Goal: Use online tool/utility: Use online tool/utility

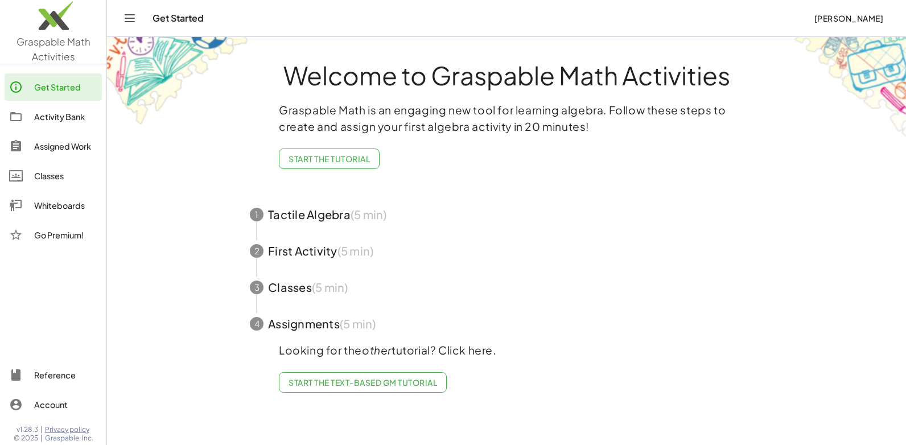
click at [63, 204] on div "Whiteboards" at bounding box center [65, 206] width 63 height 14
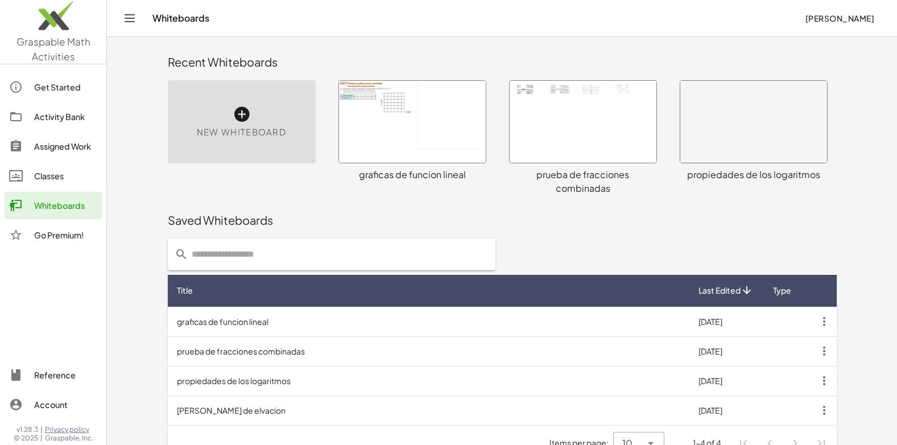
click at [239, 120] on icon at bounding box center [242, 114] width 18 height 18
click at [253, 132] on span "New Whiteboard" at bounding box center [241, 132] width 89 height 13
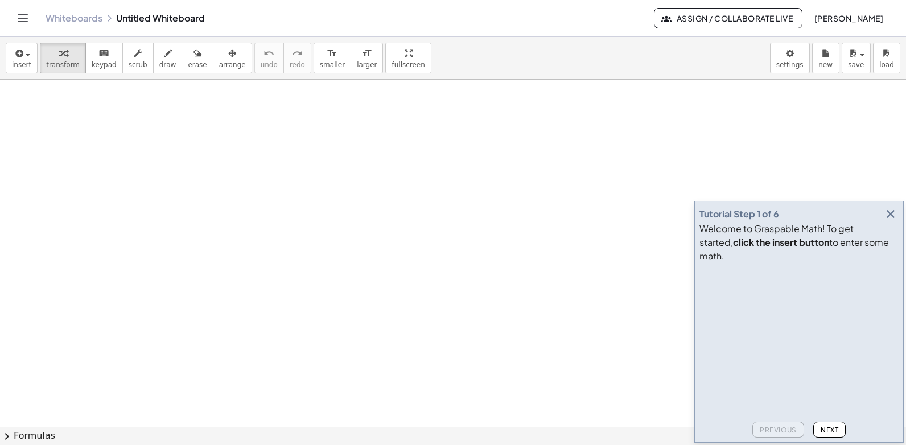
click at [890, 221] on icon "button" at bounding box center [891, 214] width 14 height 14
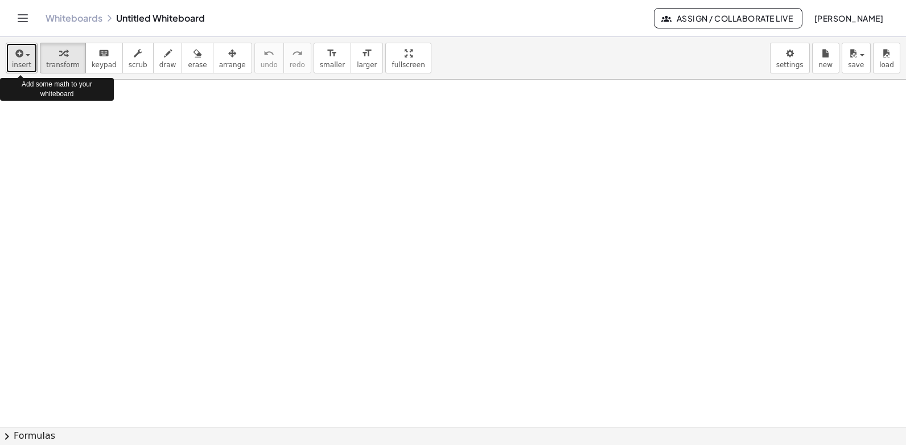
click at [28, 62] on span "insert" at bounding box center [21, 65] width 19 height 8
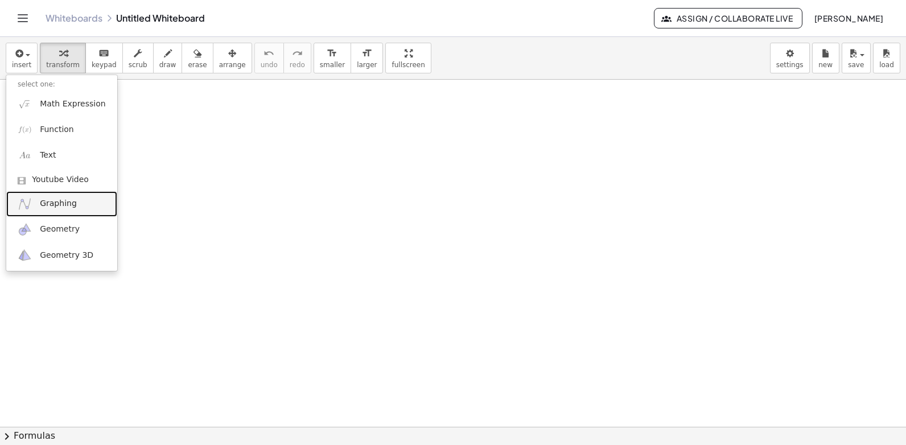
click at [53, 204] on span "Graphing" at bounding box center [58, 203] width 37 height 11
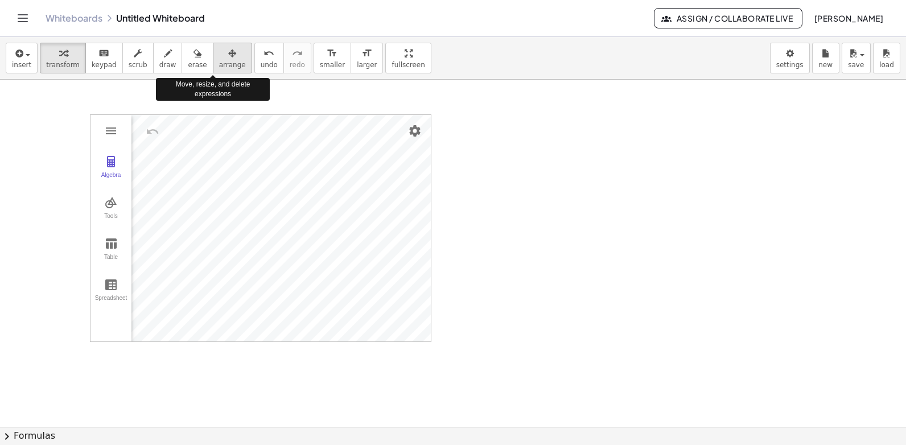
click at [219, 63] on span "arrange" at bounding box center [232, 65] width 27 height 8
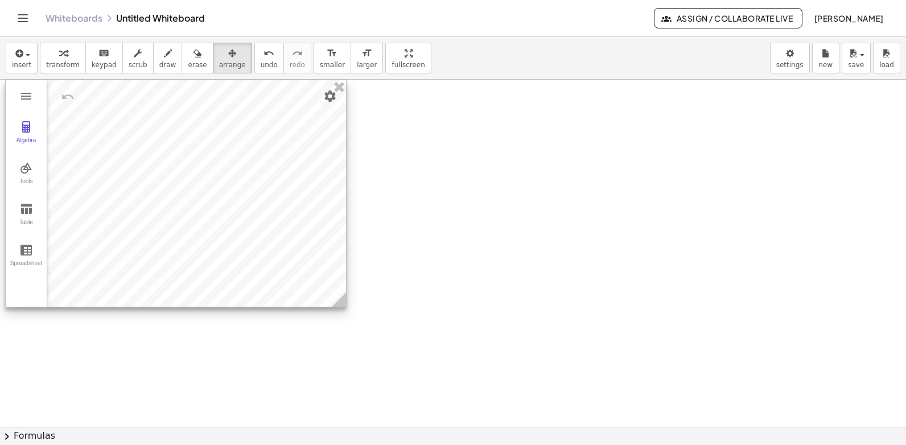
drag, startPoint x: 327, startPoint y: 212, endPoint x: 245, endPoint y: 177, distance: 89.2
click at [245, 177] on div at bounding box center [176, 193] width 340 height 226
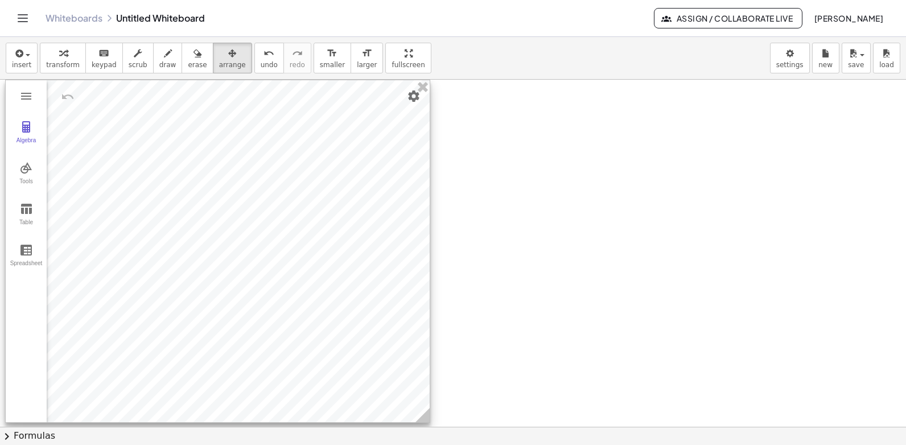
drag, startPoint x: 345, startPoint y: 300, endPoint x: 428, endPoint y: 415, distance: 142.6
click at [428, 415] on icon at bounding box center [422, 415] width 14 height 14
click at [59, 54] on icon "button" at bounding box center [63, 54] width 8 height 14
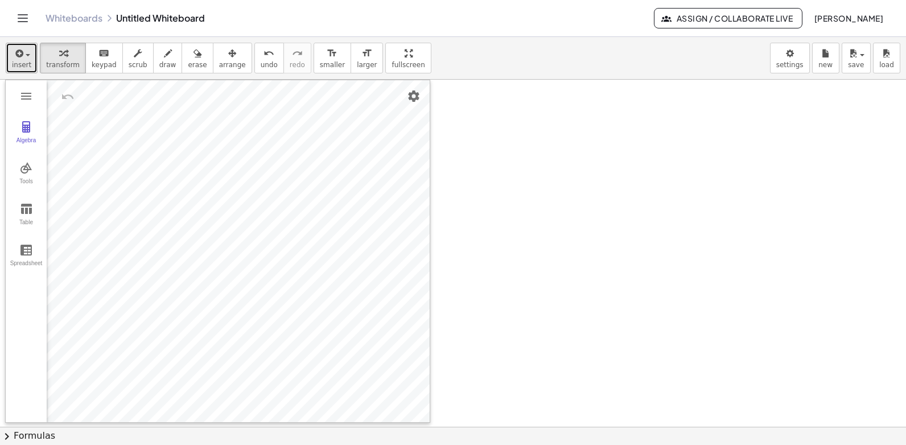
click at [18, 55] on icon "button" at bounding box center [18, 54] width 10 height 14
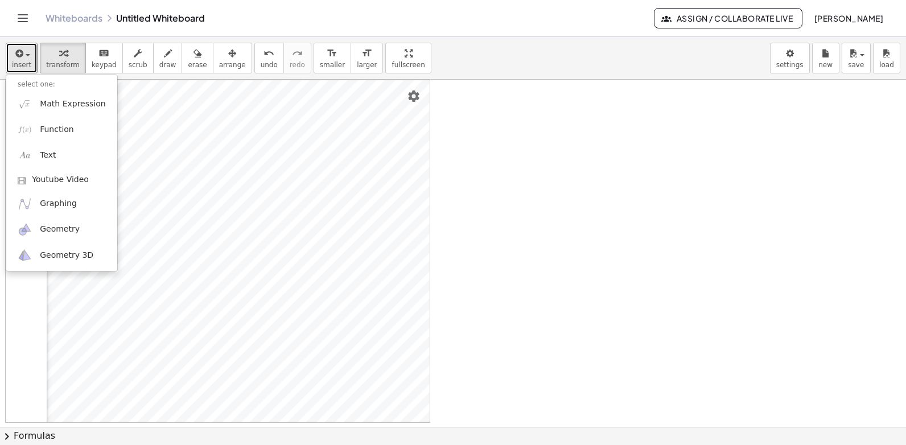
click at [539, 232] on div at bounding box center [453, 427] width 906 height 694
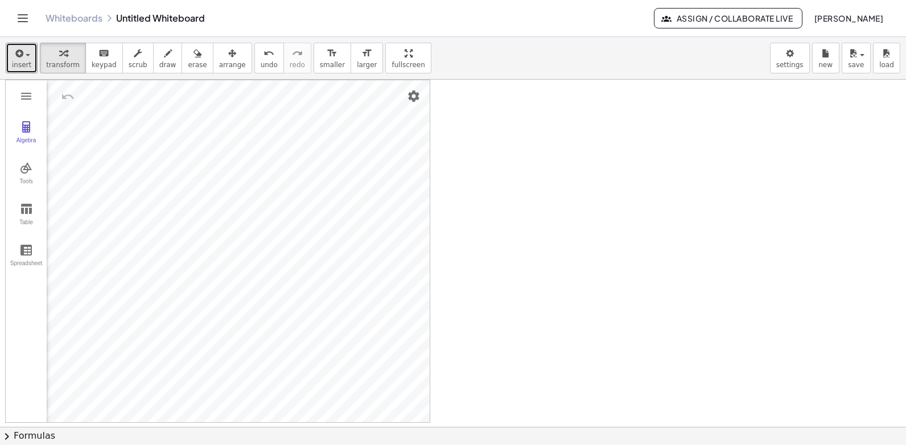
click at [588, 214] on div at bounding box center [453, 427] width 906 height 694
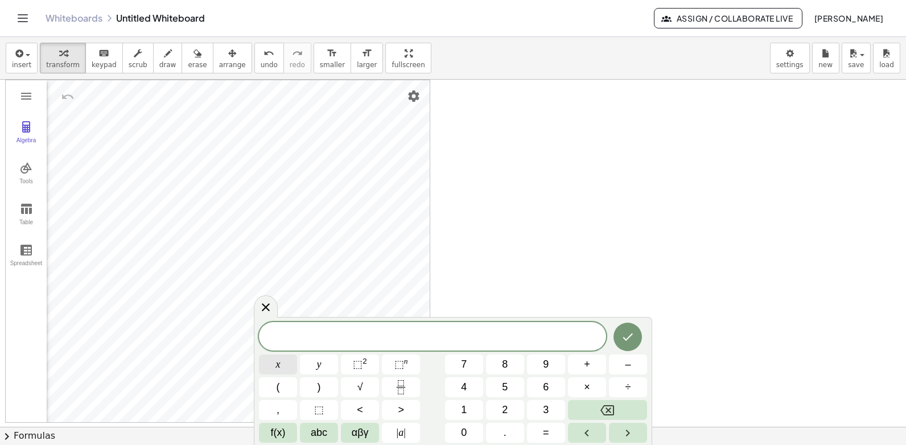
click at [281, 360] on button "x" at bounding box center [278, 364] width 38 height 20
click at [364, 405] on button "<" at bounding box center [360, 410] width 38 height 20
click at [467, 407] on button "1" at bounding box center [464, 410] width 38 height 20
click at [636, 336] on button "Done" at bounding box center [627, 337] width 28 height 28
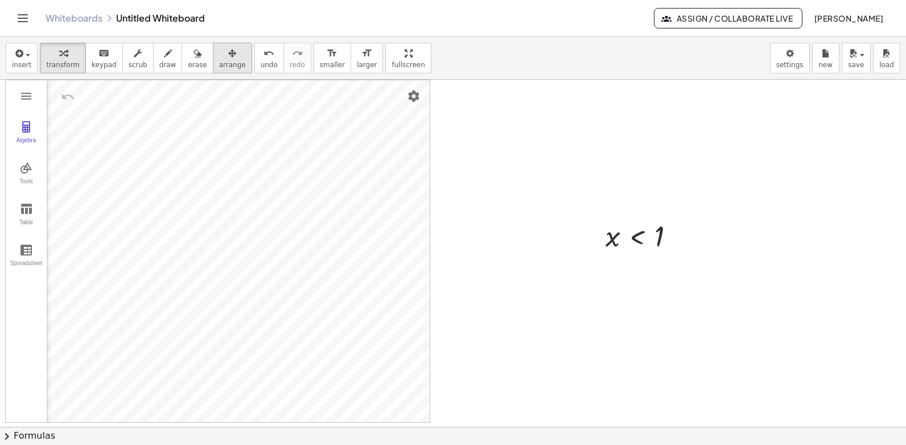
click at [219, 64] on span "arrange" at bounding box center [232, 65] width 27 height 8
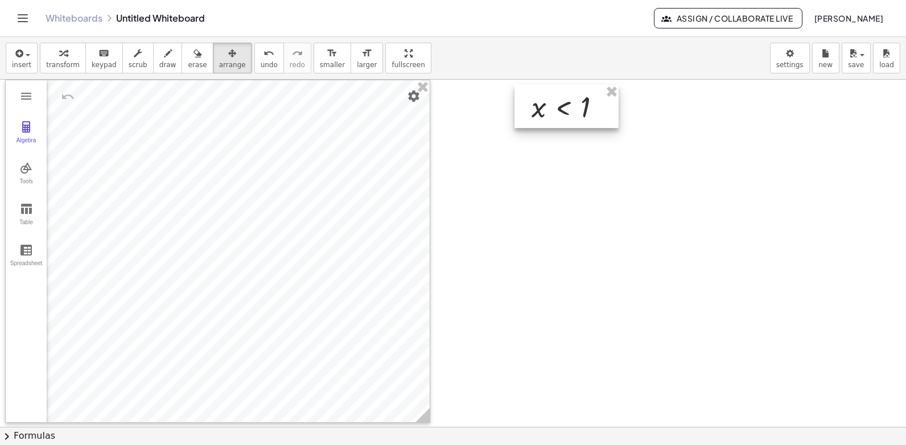
drag, startPoint x: 634, startPoint y: 219, endPoint x: 565, endPoint y: 117, distance: 123.3
click at [565, 117] on div at bounding box center [566, 106] width 104 height 43
click at [573, 117] on div at bounding box center [571, 106] width 104 height 43
drag, startPoint x: 580, startPoint y: 113, endPoint x: 587, endPoint y: 112, distance: 7.4
click at [587, 112] on div at bounding box center [579, 105] width 104 height 43
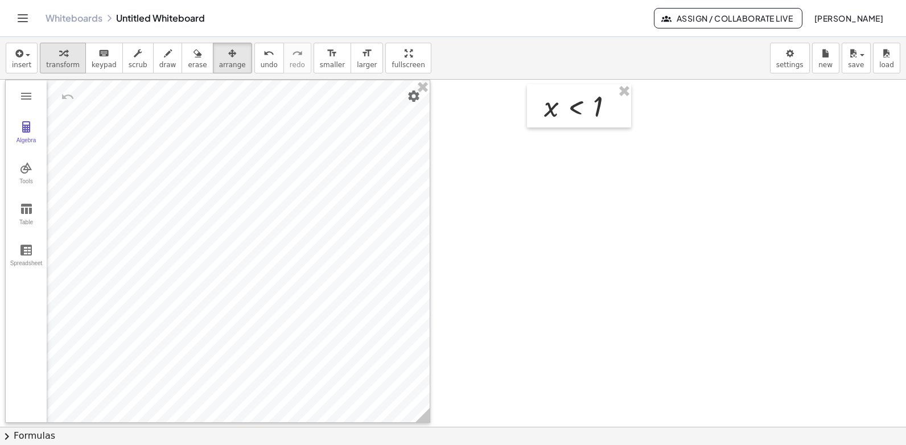
click at [59, 56] on icon "button" at bounding box center [63, 54] width 8 height 14
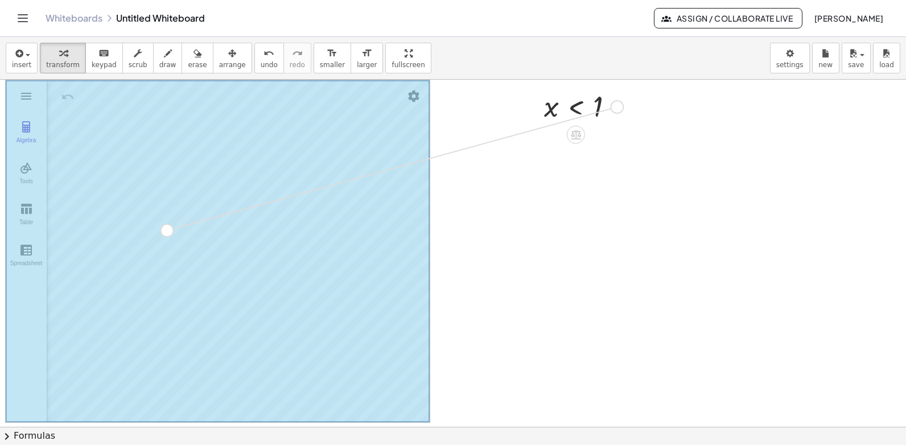
drag, startPoint x: 618, startPoint y: 108, endPoint x: 164, endPoint y: 234, distance: 471.7
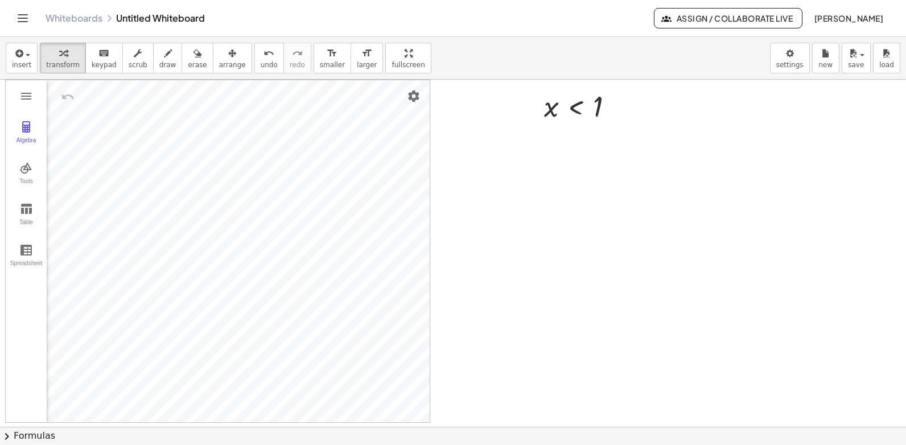
click at [506, 157] on div at bounding box center [453, 427] width 906 height 694
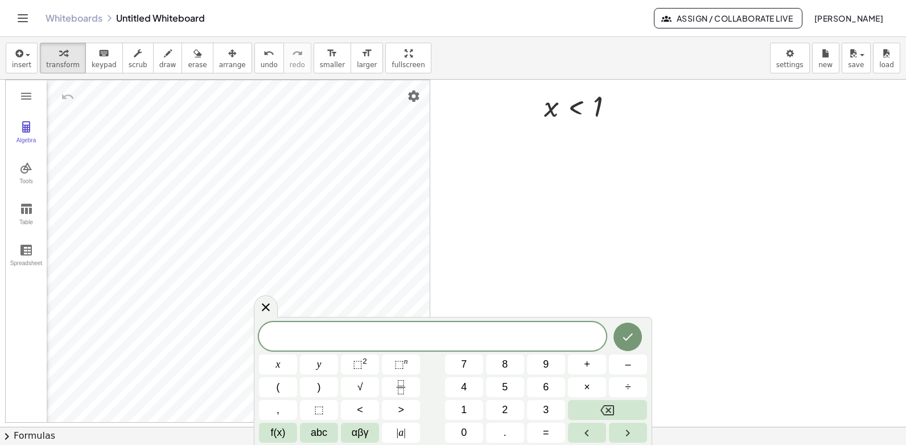
click at [506, 157] on div at bounding box center [453, 427] width 906 height 694
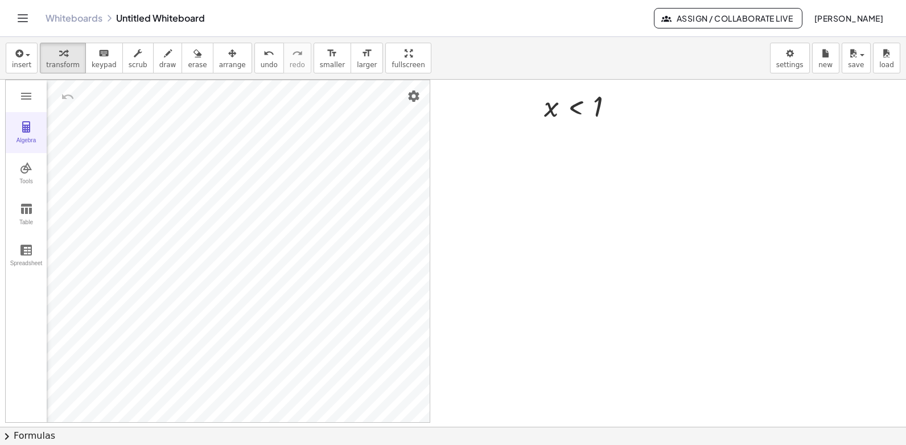
click at [28, 131] on img "Graphing Calculator" at bounding box center [26, 127] width 14 height 14
click at [66, 93] on div "Algebra" at bounding box center [62, 93] width 11 height 11
click at [604, 204] on div at bounding box center [453, 427] width 906 height 694
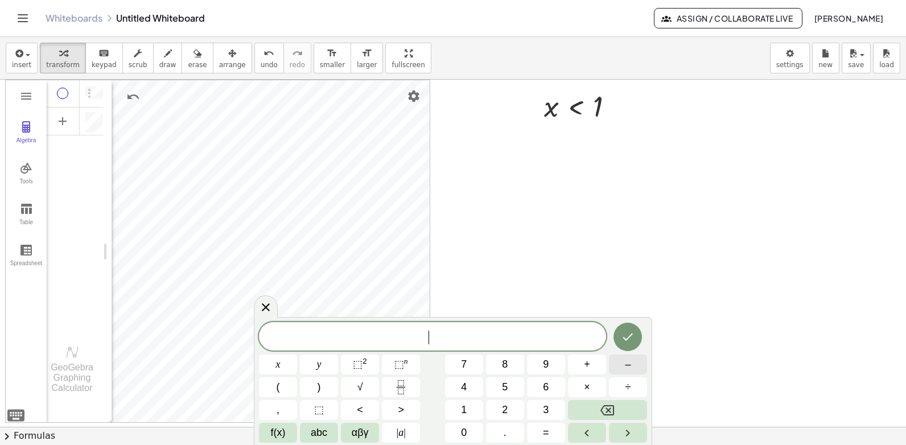
click at [632, 365] on button "–" at bounding box center [628, 364] width 38 height 20
click at [468, 408] on button "1" at bounding box center [464, 410] width 38 height 20
click at [366, 410] on button "<" at bounding box center [360, 410] width 38 height 20
click at [368, 410] on button "<" at bounding box center [360, 410] width 38 height 20
click at [505, 408] on span "2" at bounding box center [505, 409] width 6 height 15
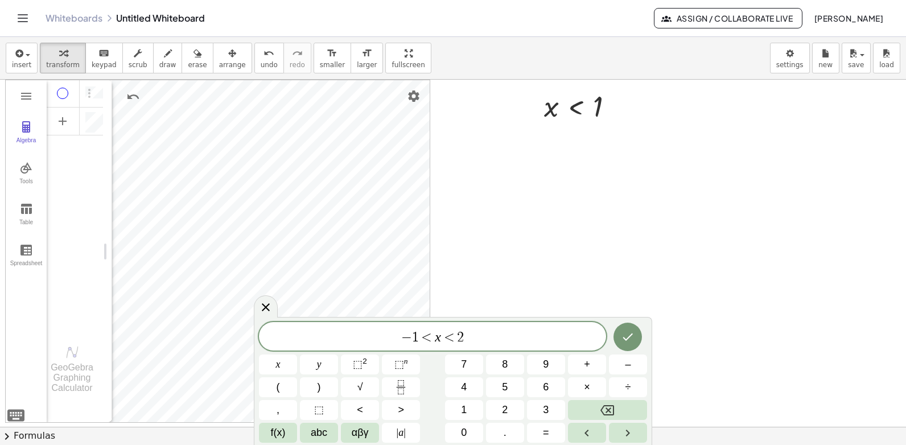
click at [691, 271] on div at bounding box center [453, 427] width 906 height 694
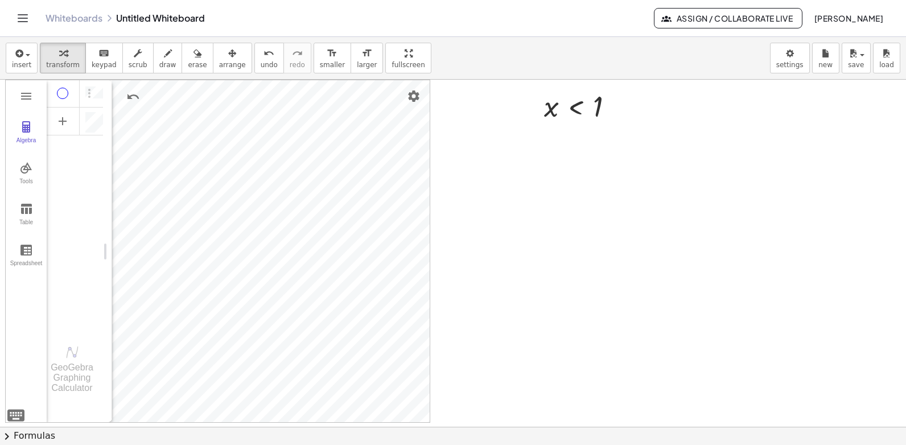
click at [540, 300] on div at bounding box center [453, 427] width 906 height 694
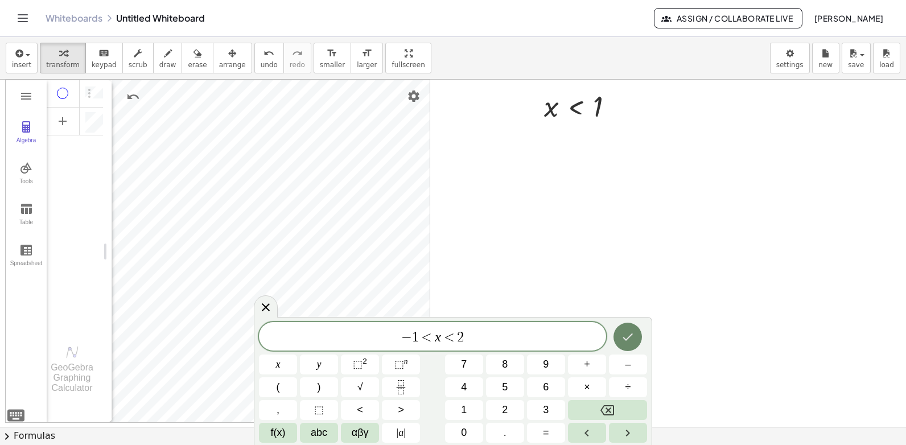
click at [626, 337] on icon "Done" at bounding box center [628, 337] width 14 height 14
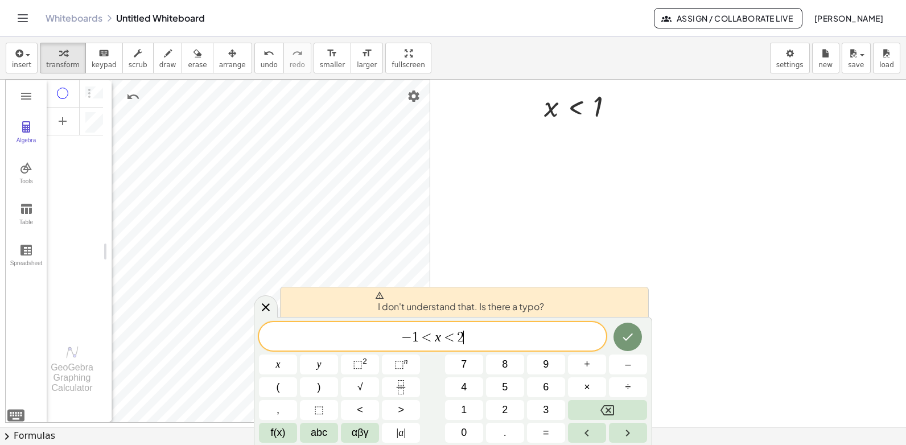
click at [469, 300] on span "I don't understand that. Is there a typo?" at bounding box center [459, 302] width 169 height 23
click at [478, 336] on span "− 1 < x < 2" at bounding box center [432, 337] width 347 height 16
click at [626, 337] on icon "Done" at bounding box center [628, 337] width 14 height 14
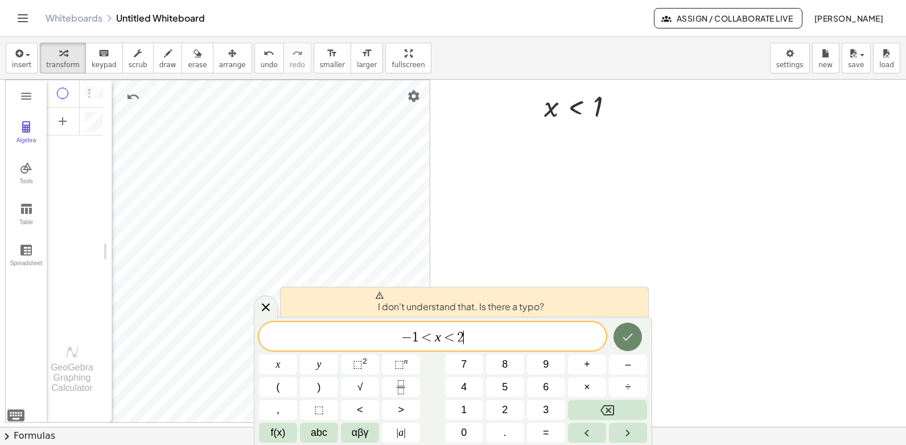
click at [626, 337] on icon "Done" at bounding box center [628, 337] width 14 height 14
drag, startPoint x: 479, startPoint y: 341, endPoint x: 400, endPoint y: 343, distance: 78.5
click at [400, 343] on span "− 1 < x < 2" at bounding box center [432, 337] width 347 height 16
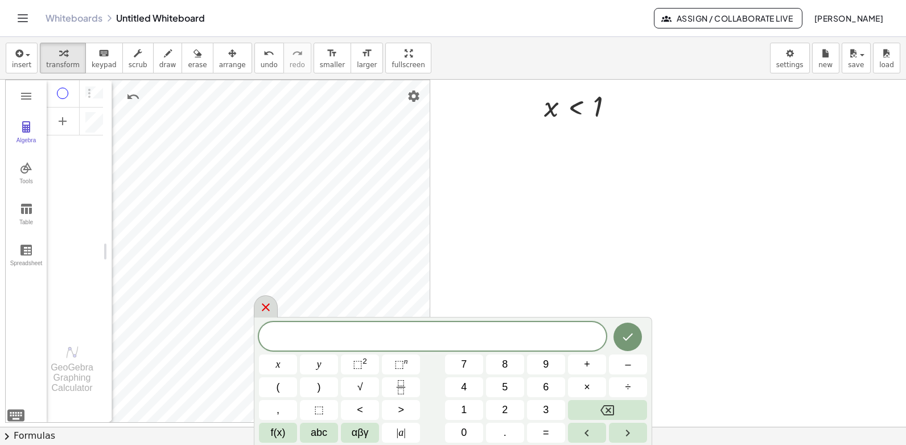
click at [263, 309] on icon at bounding box center [266, 307] width 14 height 14
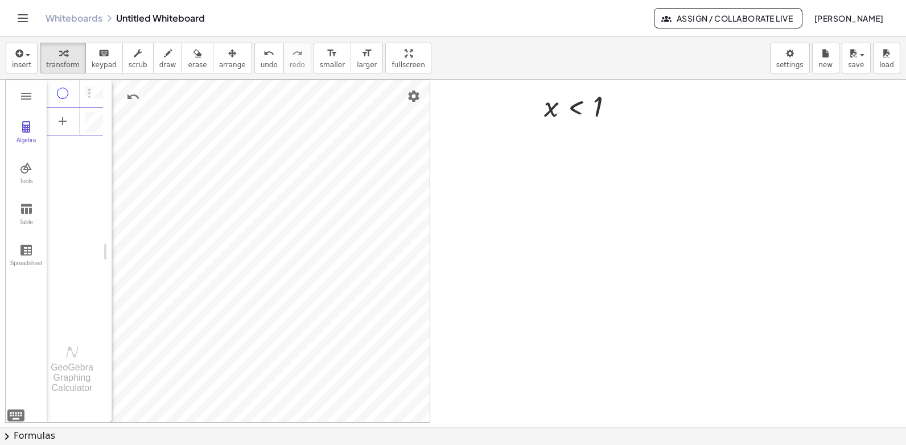
scroll to position [6, 0]
paste textarea "******"
type textarea "******"
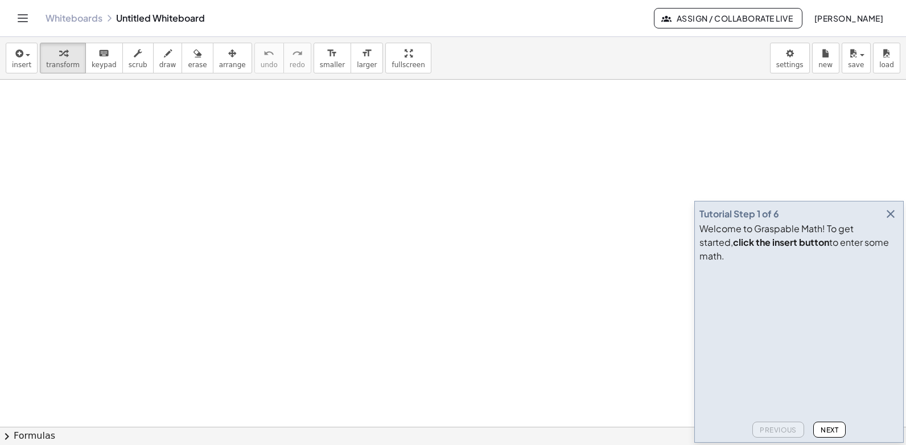
click at [889, 221] on icon "button" at bounding box center [891, 214] width 14 height 14
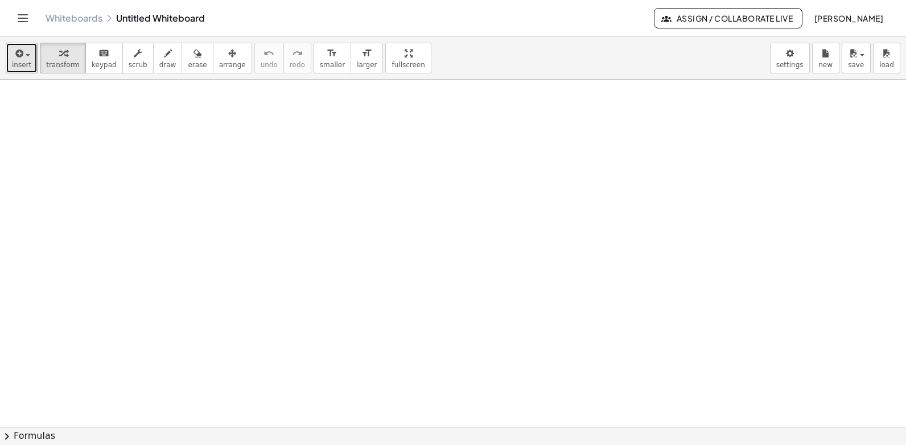
click at [22, 61] on span "insert" at bounding box center [21, 65] width 19 height 8
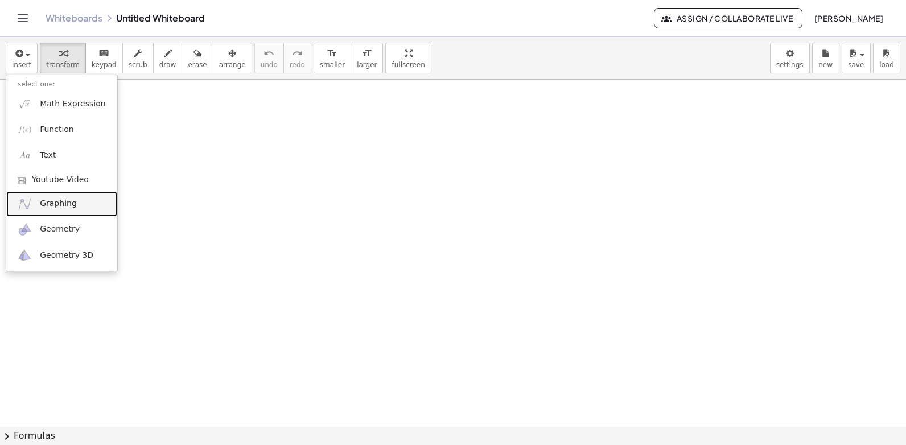
click at [47, 203] on span "Graphing" at bounding box center [58, 203] width 37 height 11
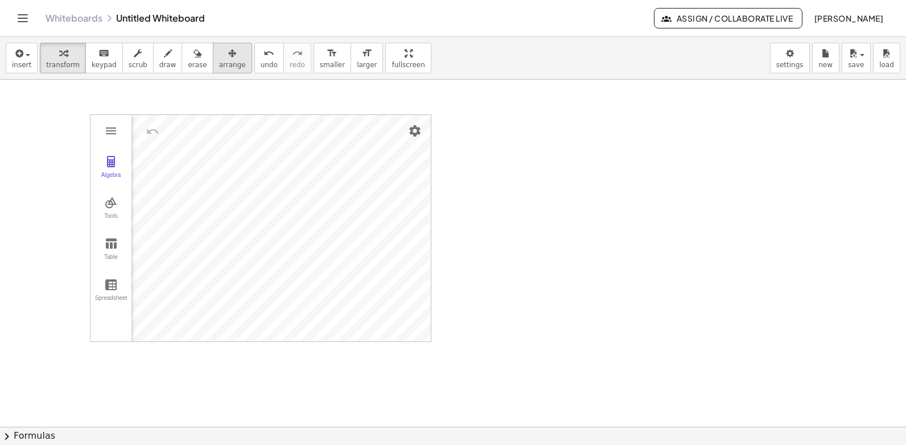
click at [228, 47] on icon "button" at bounding box center [232, 54] width 8 height 14
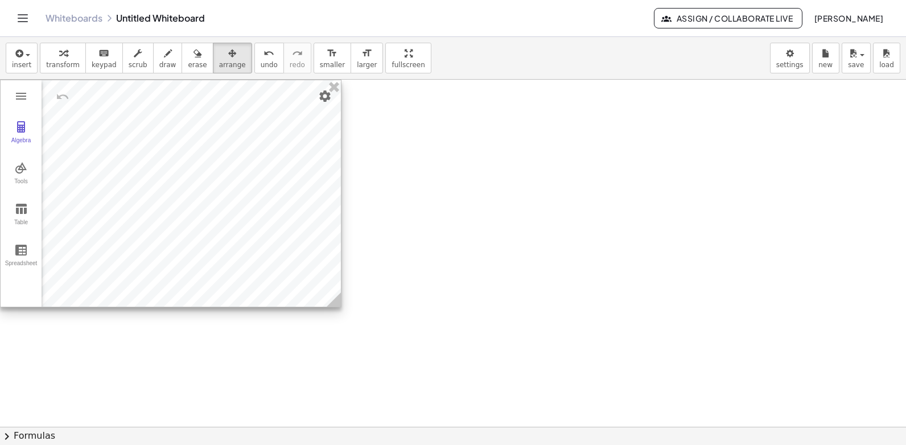
drag, startPoint x: 238, startPoint y: 152, endPoint x: 147, endPoint y: 118, distance: 97.4
click at [147, 118] on div at bounding box center [171, 193] width 340 height 226
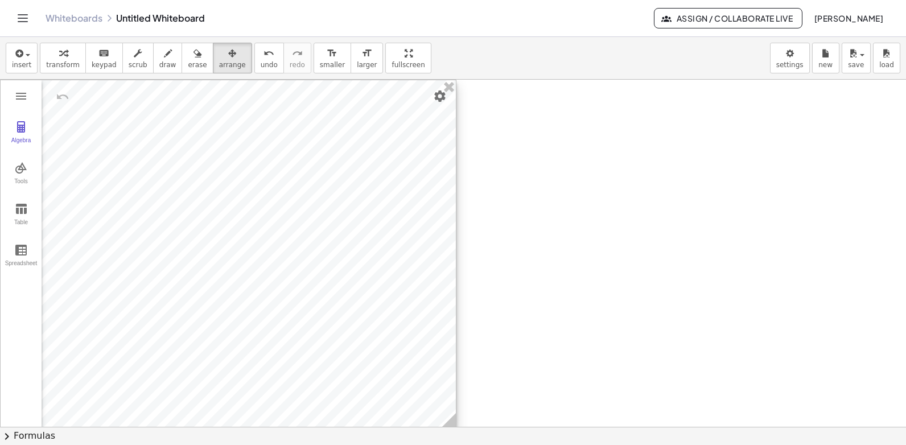
drag, startPoint x: 332, startPoint y: 300, endPoint x: 447, endPoint y: 420, distance: 166.6
click at [447, 420] on circle at bounding box center [451, 423] width 20 height 20
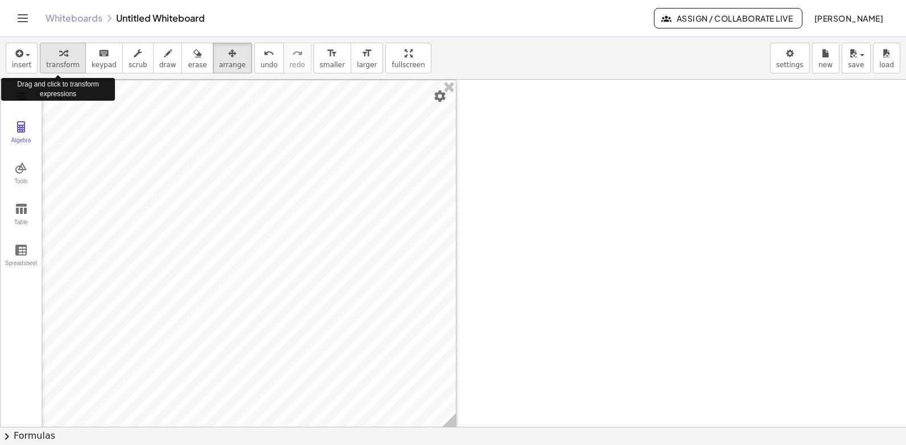
click at [61, 62] on span "transform" at bounding box center [63, 65] width 34 height 8
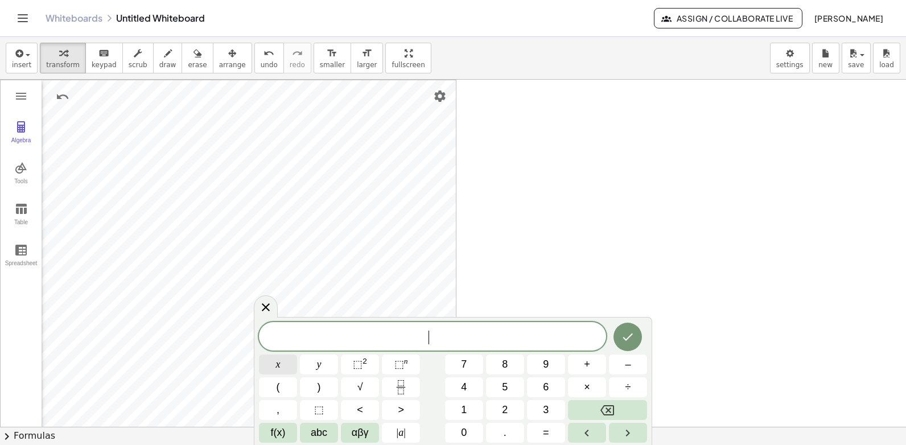
click at [283, 369] on button "x" at bounding box center [278, 364] width 38 height 20
click at [361, 409] on span "<" at bounding box center [360, 409] width 6 height 15
click at [624, 365] on button "–" at bounding box center [628, 364] width 38 height 20
click at [539, 411] on button "3" at bounding box center [546, 410] width 38 height 20
click at [624, 340] on icon "Done" at bounding box center [628, 337] width 14 height 14
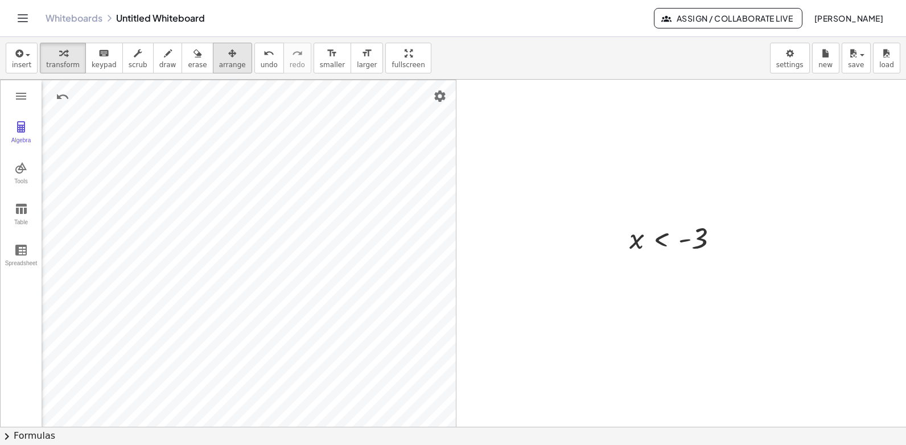
click at [219, 61] on span "arrange" at bounding box center [232, 65] width 27 height 8
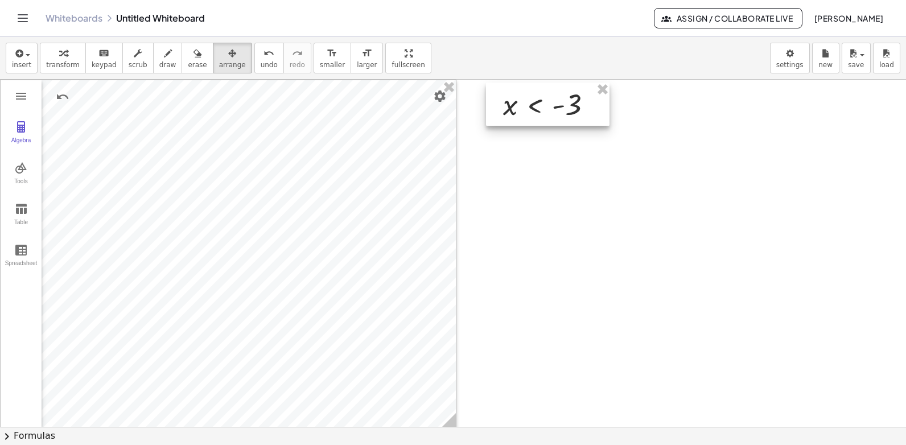
drag, startPoint x: 642, startPoint y: 229, endPoint x: 516, endPoint y: 95, distance: 184.4
click at [516, 95] on div at bounding box center [547, 104] width 123 height 43
click at [52, 61] on span "transform" at bounding box center [63, 65] width 34 height 8
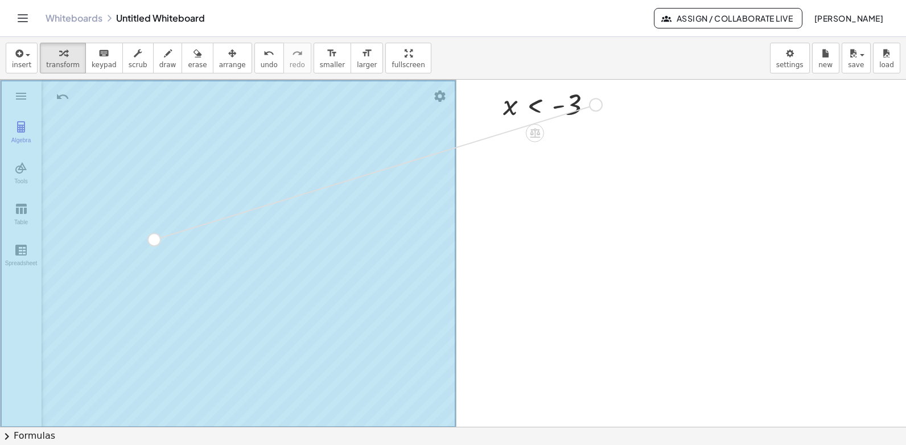
drag, startPoint x: 599, startPoint y: 105, endPoint x: 156, endPoint y: 242, distance: 464.1
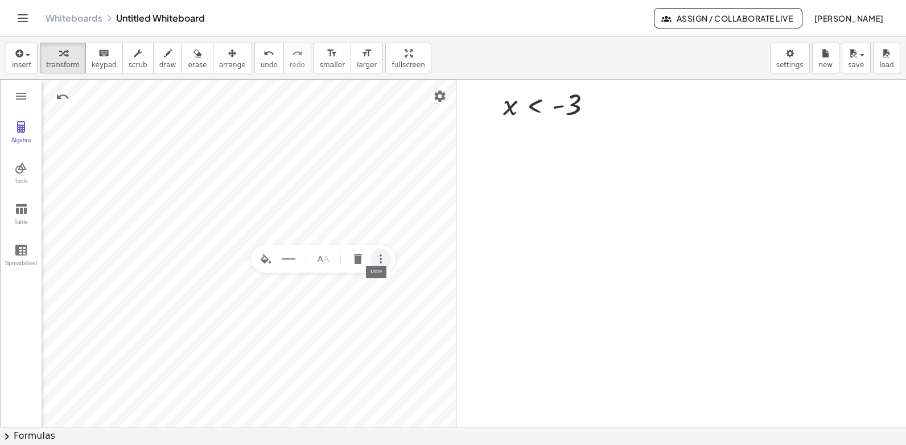
click at [381, 261] on img "More" at bounding box center [381, 259] width 14 height 14
click at [387, 327] on li "Settings" at bounding box center [403, 331] width 108 height 18
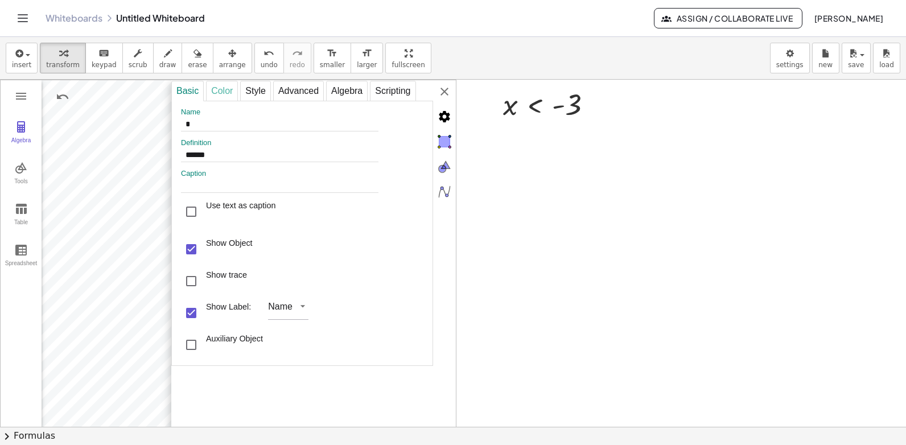
click at [218, 93] on div "Color" at bounding box center [222, 91] width 32 height 20
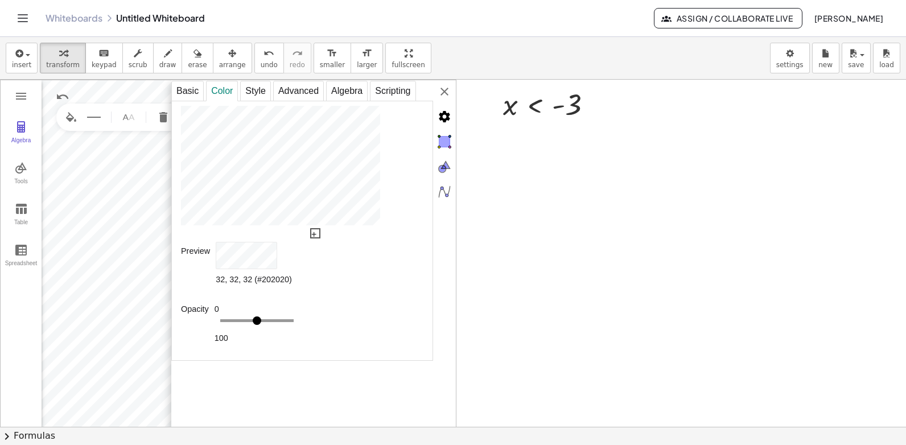
type input "**"
click at [242, 323] on input "Graphing Calculator" at bounding box center [256, 323] width 73 height 9
click at [443, 89] on div "**********" at bounding box center [313, 254] width 284 height 348
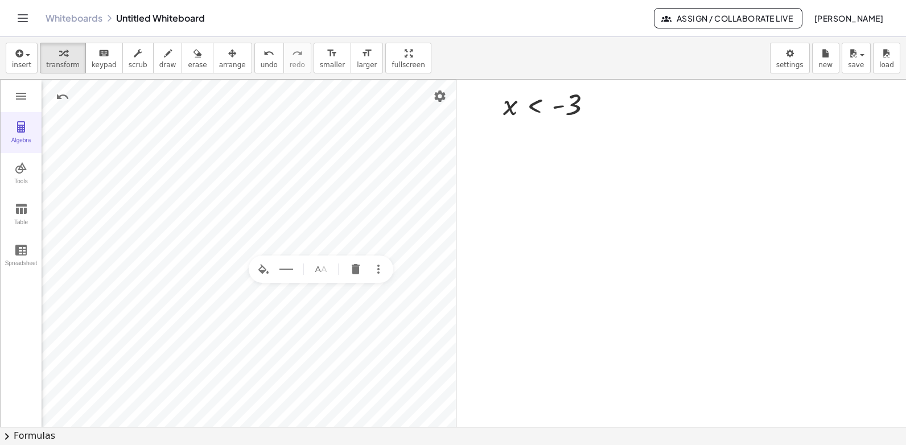
click at [15, 130] on img "Graphing Calculator" at bounding box center [21, 127] width 14 height 14
click at [24, 174] on img "Graphing Calculator" at bounding box center [21, 168] width 14 height 14
click at [80, 135] on img "Move. Drag or select object" at bounding box center [74, 131] width 46 height 18
click at [72, 135] on img "Move. Drag or select object" at bounding box center [74, 131] width 46 height 18
click at [26, 130] on img "Graphing Calculator" at bounding box center [21, 127] width 14 height 14
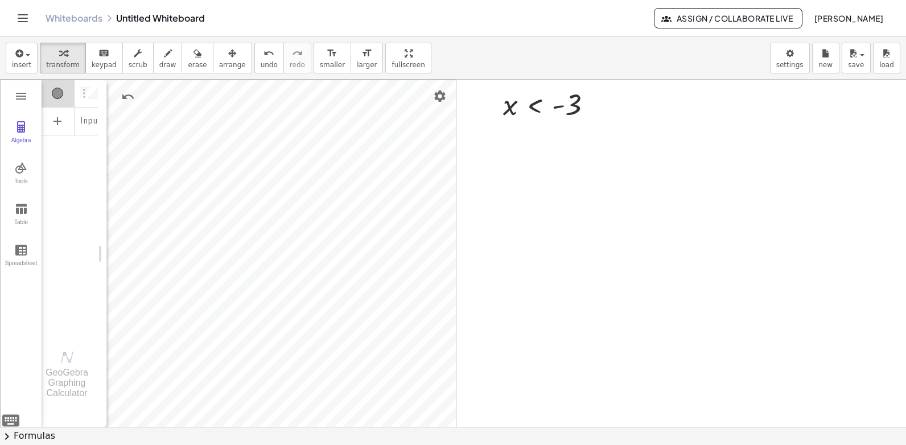
click at [58, 94] on div "Algebra" at bounding box center [57, 93] width 11 height 11
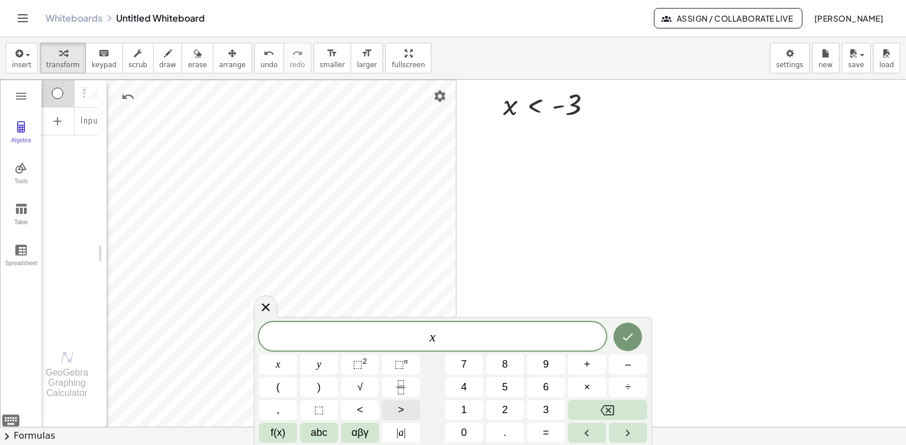
click at [398, 410] on span ">" at bounding box center [401, 409] width 6 height 15
click at [275, 435] on span "f(x)" at bounding box center [278, 432] width 15 height 15
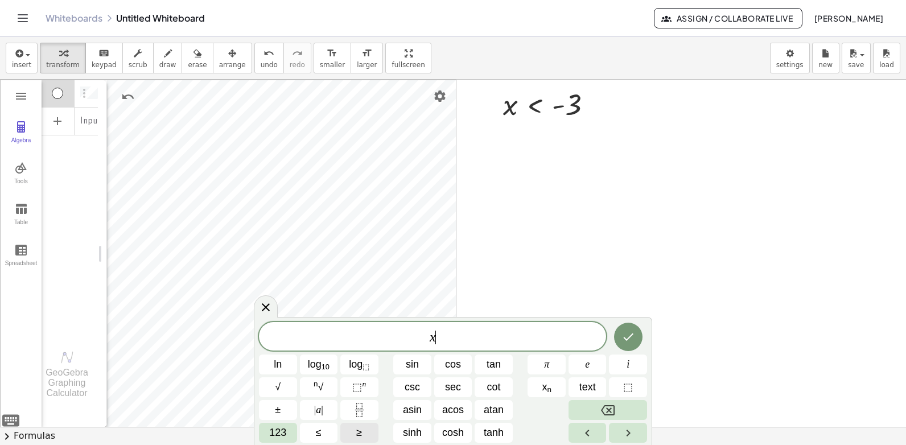
click at [358, 432] on span "≥" at bounding box center [359, 432] width 6 height 15
click at [286, 432] on span "123" at bounding box center [277, 432] width 17 height 15
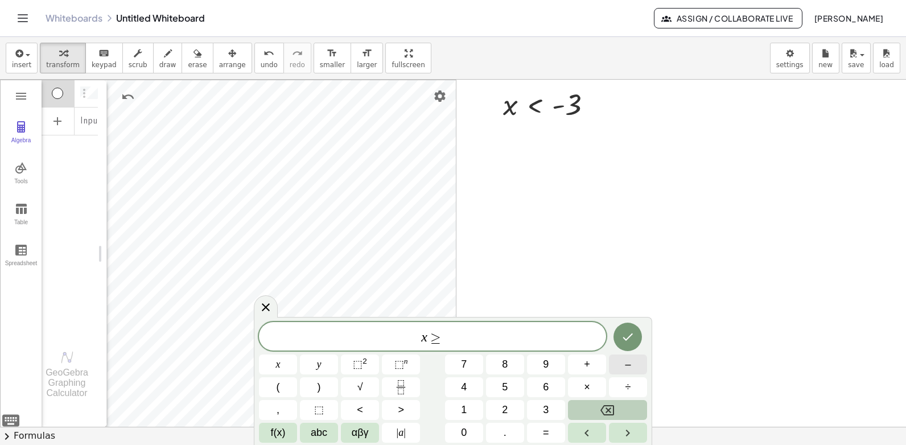
click at [623, 365] on button "–" at bounding box center [628, 364] width 38 height 20
click at [459, 409] on button "1" at bounding box center [464, 410] width 38 height 20
click at [626, 328] on button "Done" at bounding box center [627, 337] width 28 height 28
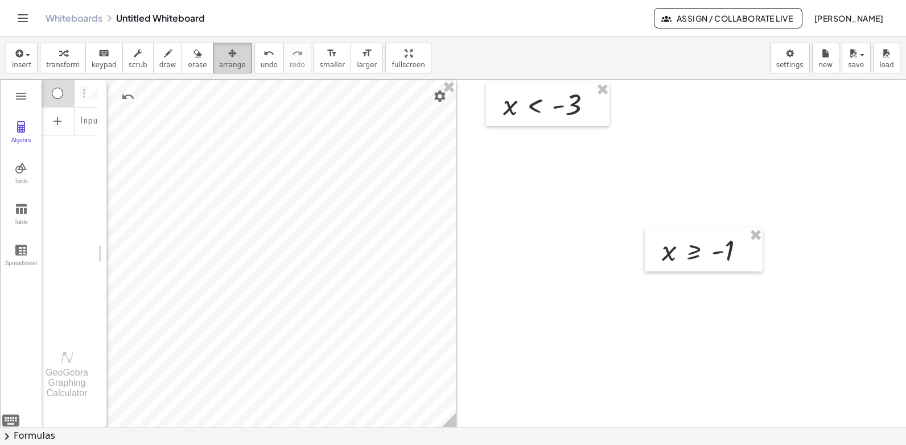
click at [228, 60] on icon "button" at bounding box center [232, 54] width 8 height 14
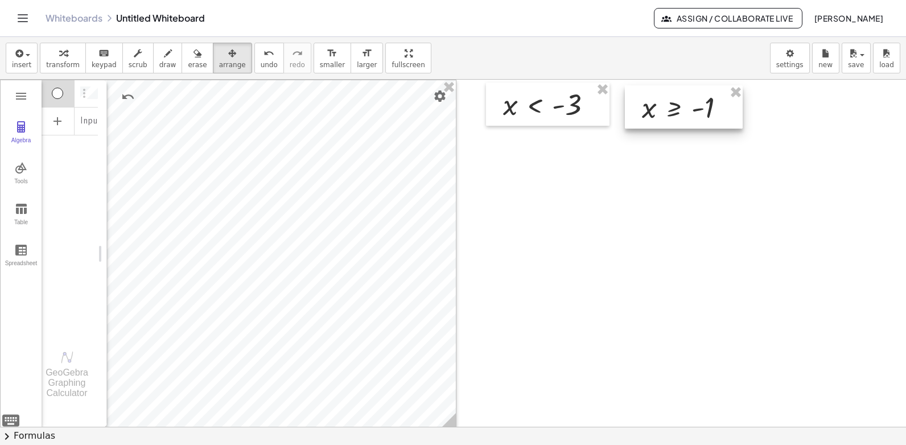
drag, startPoint x: 711, startPoint y: 254, endPoint x: 690, endPoint y: 110, distance: 145.4
click at [690, 110] on div at bounding box center [684, 106] width 118 height 43
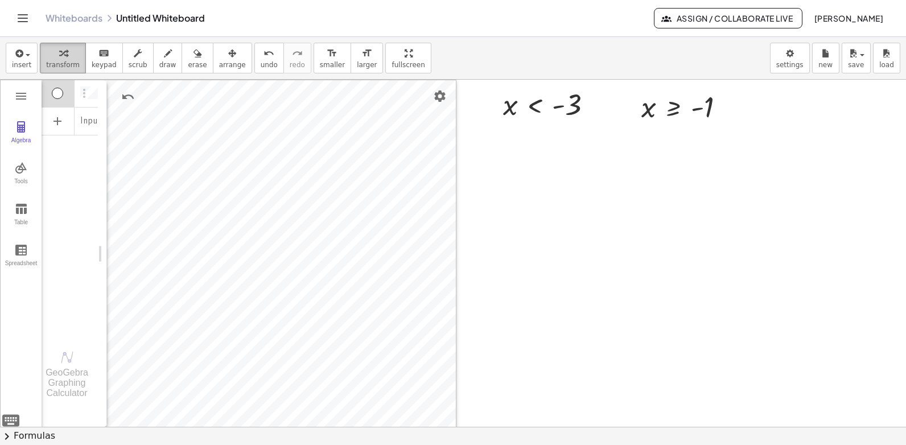
click at [61, 62] on span "transform" at bounding box center [63, 65] width 34 height 8
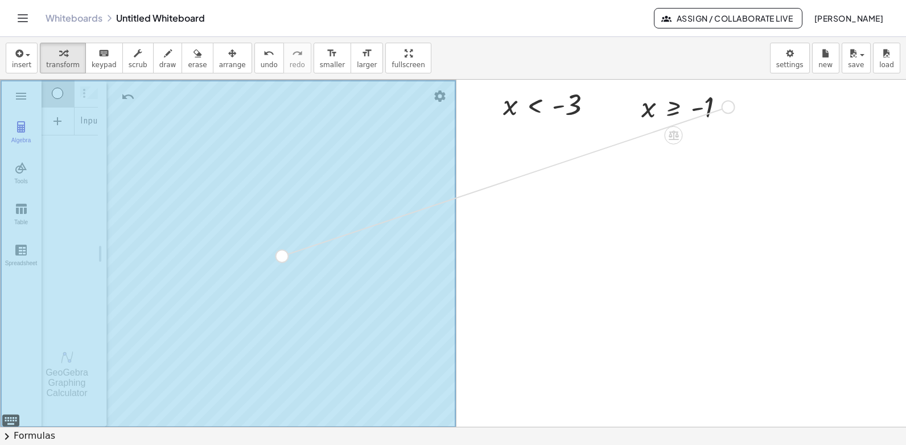
drag, startPoint x: 729, startPoint y: 108, endPoint x: 283, endPoint y: 257, distance: 470.3
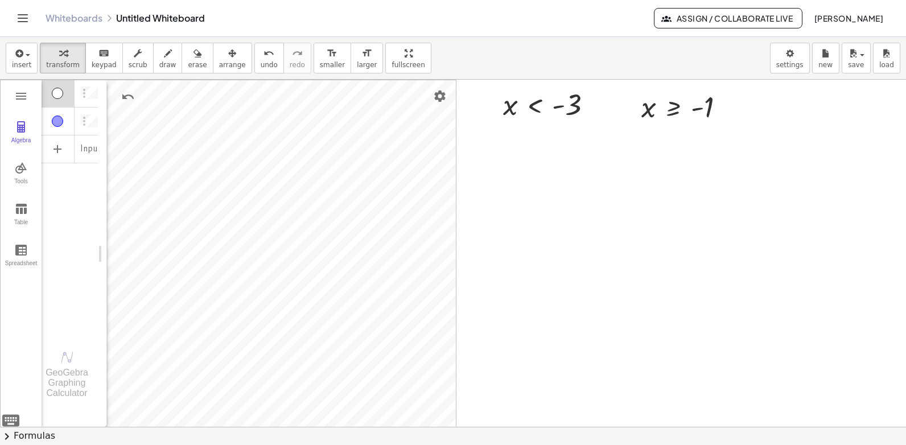
click at [56, 117] on div "Algebra" at bounding box center [57, 121] width 11 height 11
click at [56, 92] on div "Algebra" at bounding box center [57, 93] width 11 height 11
click at [52, 97] on div "Algebra" at bounding box center [57, 93] width 11 height 11
click at [59, 118] on div "Algebra" at bounding box center [57, 121] width 11 height 11
click at [53, 122] on div "Algebra" at bounding box center [57, 121] width 11 height 11
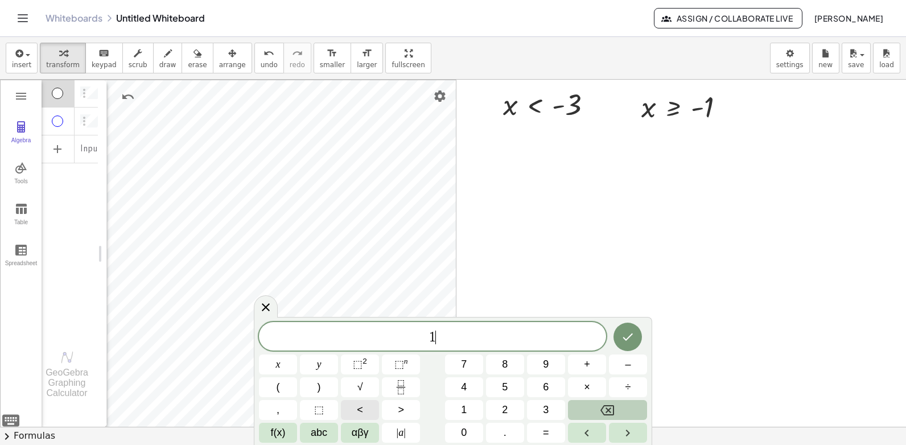
click at [366, 409] on button "<" at bounding box center [360, 410] width 38 height 20
click at [369, 410] on button "<" at bounding box center [360, 410] width 38 height 20
click at [626, 332] on icon "Done" at bounding box center [628, 337] width 14 height 14
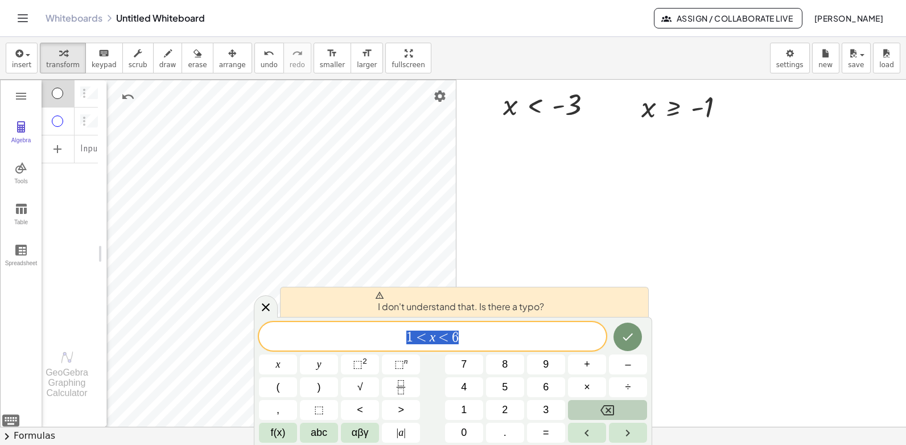
drag, startPoint x: 395, startPoint y: 336, endPoint x: 465, endPoint y: 339, distance: 70.0
click at [465, 339] on span "1 < x < 6" at bounding box center [432, 337] width 347 height 16
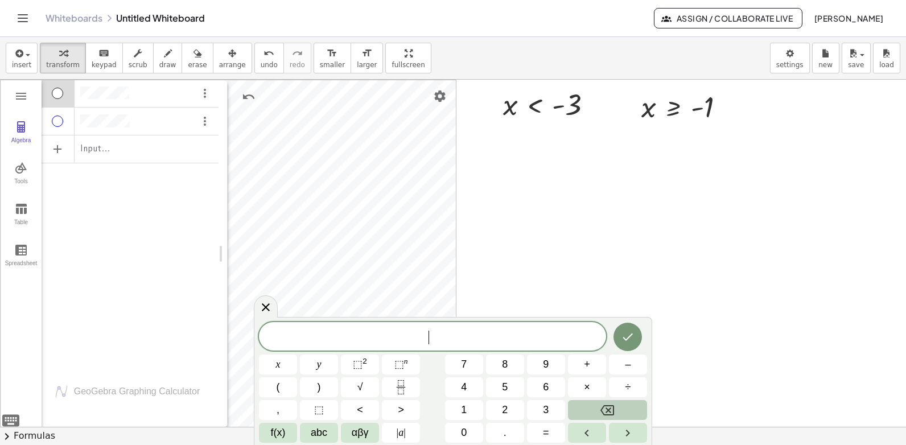
drag, startPoint x: 104, startPoint y: 178, endPoint x: 225, endPoint y: 186, distance: 120.9
paste textarea "*****"
type textarea "*****"
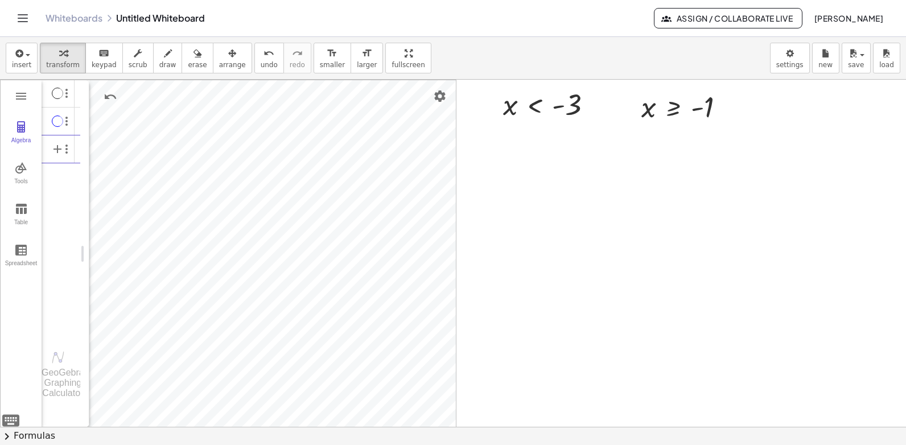
drag, startPoint x: 224, startPoint y: 252, endPoint x: 86, endPoint y: 253, distance: 138.3
click at [18, 136] on button "Algebra" at bounding box center [21, 132] width 41 height 41
click at [61, 152] on div "Algebra" at bounding box center [57, 148] width 11 height 11
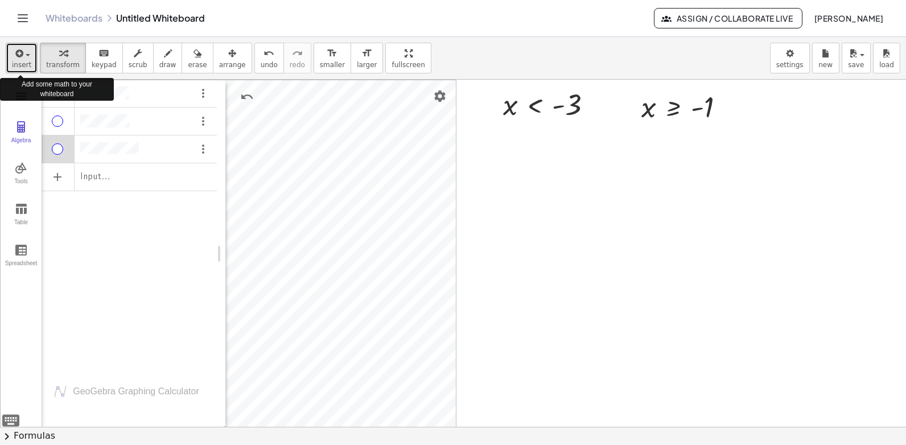
click at [23, 61] on span "insert" at bounding box center [21, 65] width 19 height 8
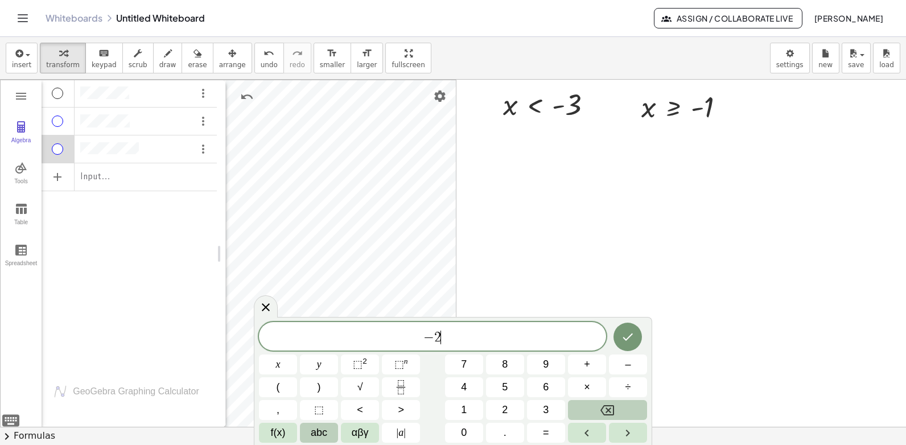
click at [317, 442] on button "abc" at bounding box center [319, 433] width 38 height 20
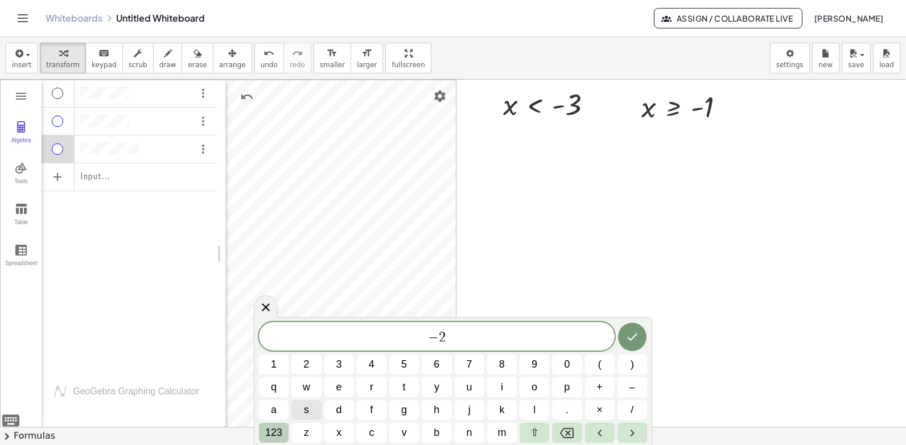
click at [284, 436] on button "123" at bounding box center [274, 433] width 30 height 20
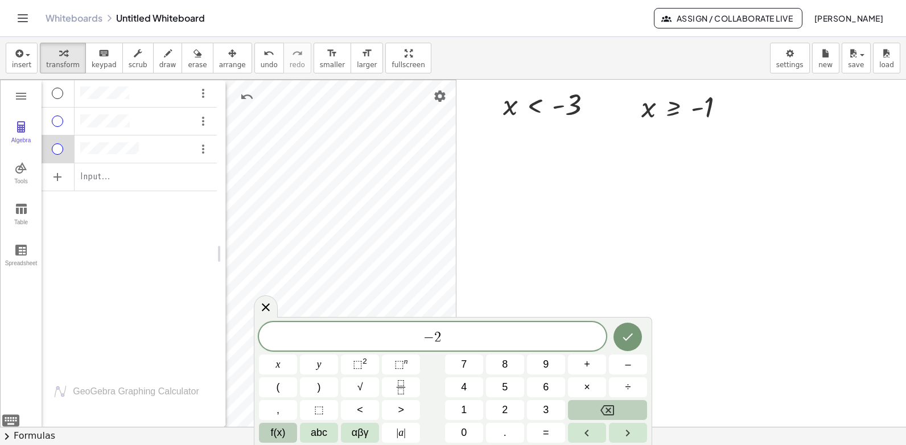
click at [283, 434] on span "f(x)" at bounding box center [278, 432] width 15 height 15
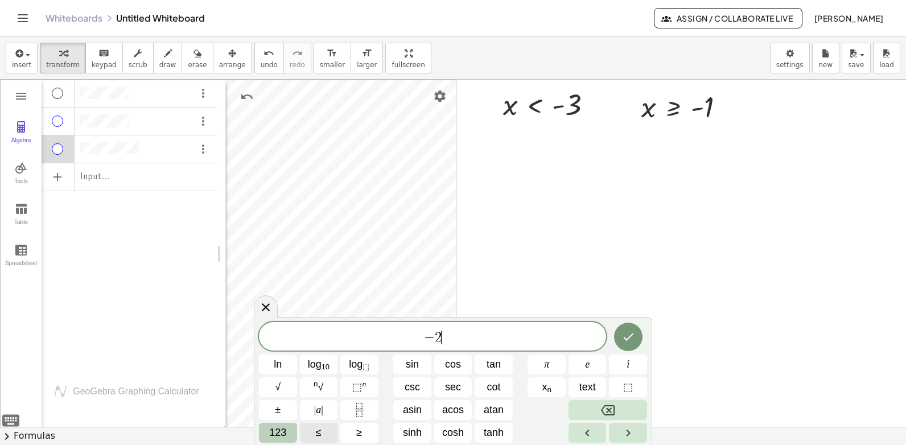
click at [319, 434] on span "≤" at bounding box center [319, 432] width 6 height 15
click at [320, 434] on span "≤" at bounding box center [319, 432] width 6 height 15
click at [632, 333] on icon "Done" at bounding box center [628, 336] width 10 height 7
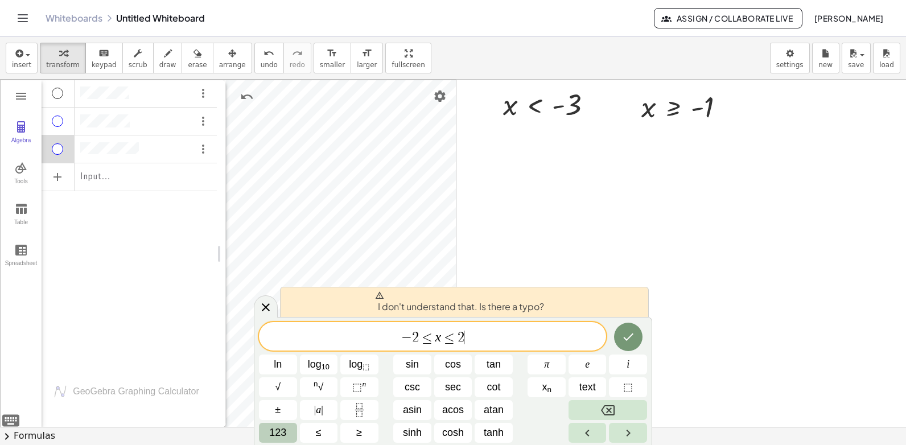
click at [472, 344] on span "− 2 ≤ x ≤ 2 ​" at bounding box center [432, 337] width 347 height 16
drag, startPoint x: 475, startPoint y: 337, endPoint x: 368, endPoint y: 337, distance: 107.5
click at [368, 337] on span "− 2 ≤ x ≤ 2" at bounding box center [432, 337] width 347 height 16
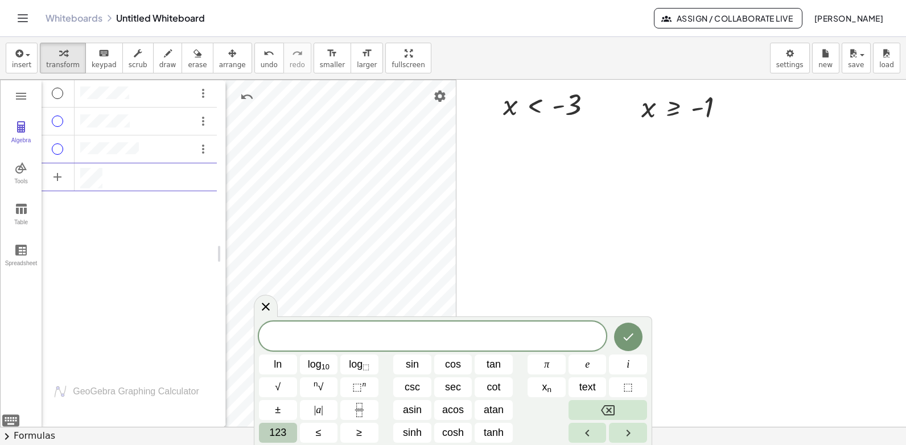
scroll to position [46, 4]
paste textarea "**********"
type textarea "**********"
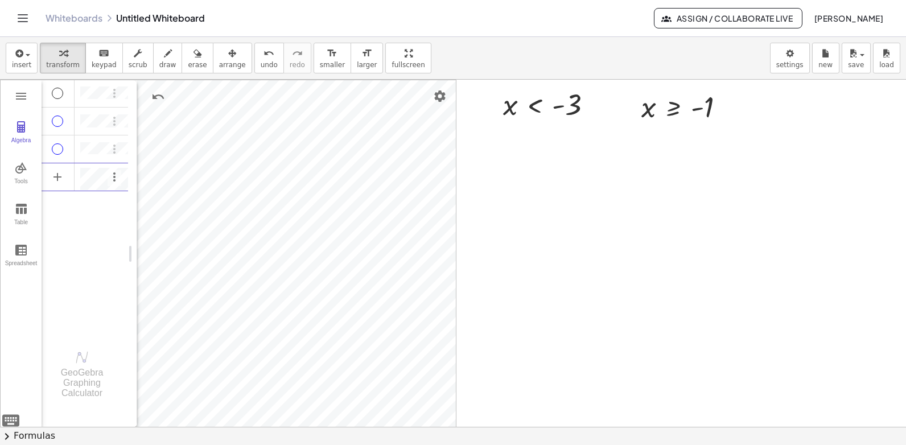
drag, startPoint x: 223, startPoint y: 259, endPoint x: 134, endPoint y: 261, distance: 88.8
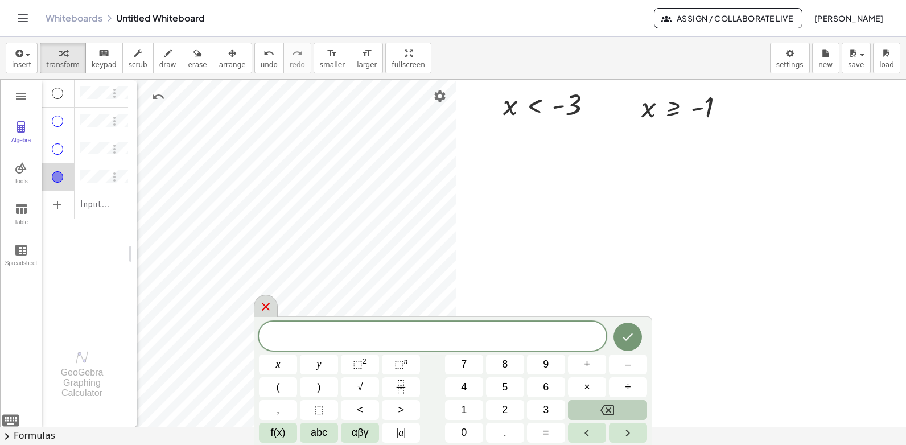
click at [270, 304] on icon at bounding box center [266, 307] width 14 height 14
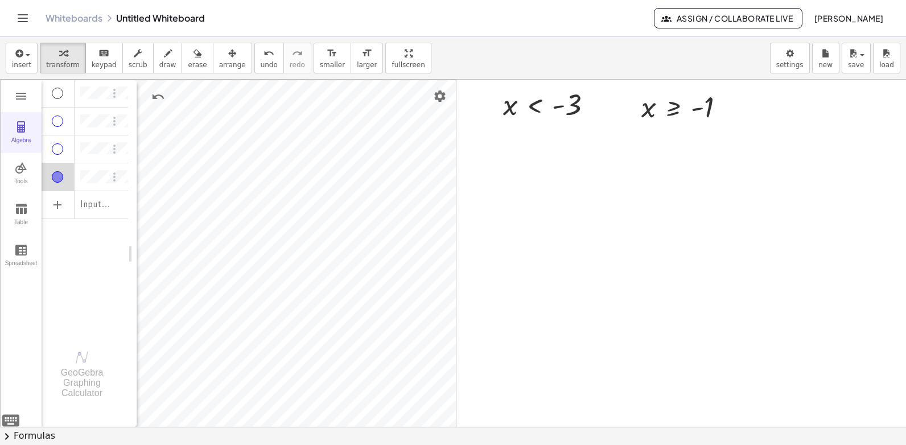
click at [15, 124] on img "Graphing Calculator" at bounding box center [21, 127] width 14 height 14
click at [221, 65] on span "arrange" at bounding box center [232, 65] width 27 height 8
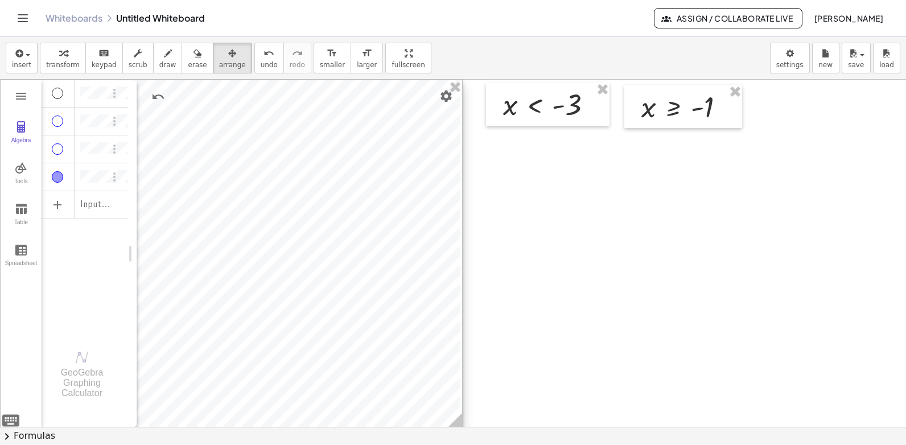
drag, startPoint x: 441, startPoint y: 418, endPoint x: 447, endPoint y: 418, distance: 6.3
click at [447, 418] on icon at bounding box center [455, 420] width 20 height 20
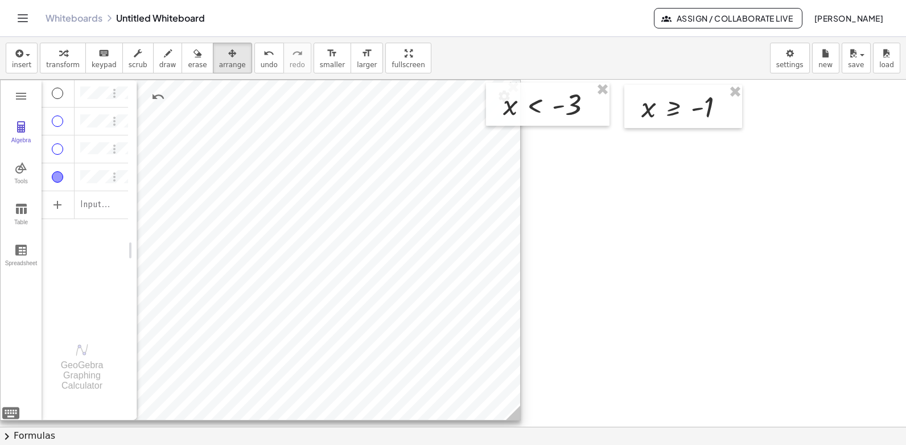
drag, startPoint x: 460, startPoint y: 421, endPoint x: 518, endPoint y: 414, distance: 58.5
click at [518, 414] on icon at bounding box center [513, 413] width 14 height 14
